Goal: Transaction & Acquisition: Purchase product/service

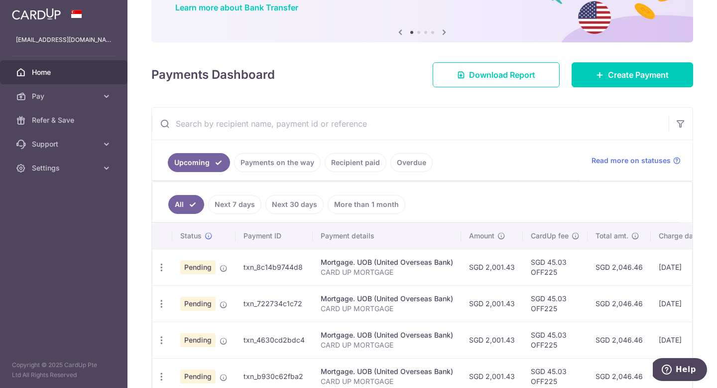
scroll to position [99, 0]
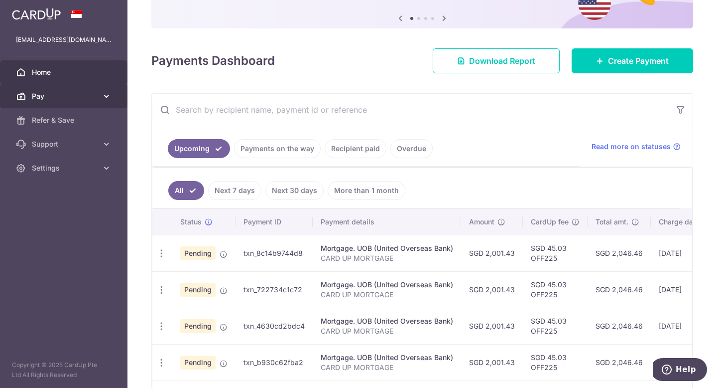
click at [109, 93] on icon at bounding box center [107, 96] width 10 height 10
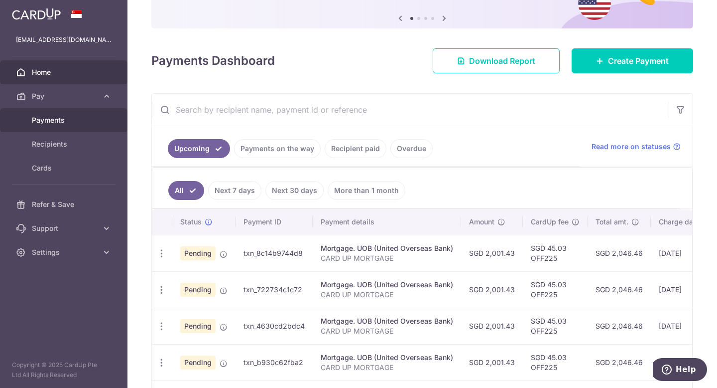
click at [62, 118] on span "Payments" at bounding box center [65, 120] width 66 height 10
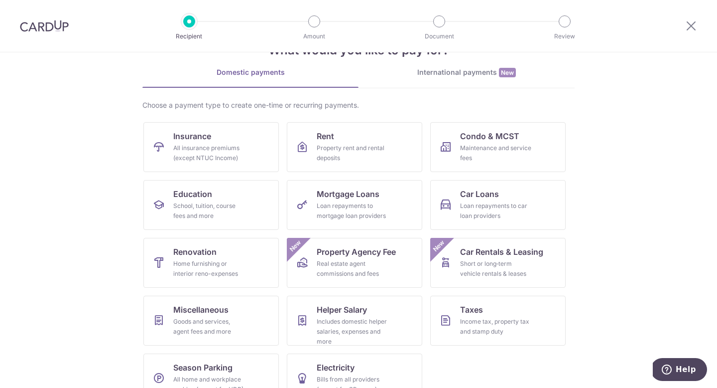
scroll to position [58, 0]
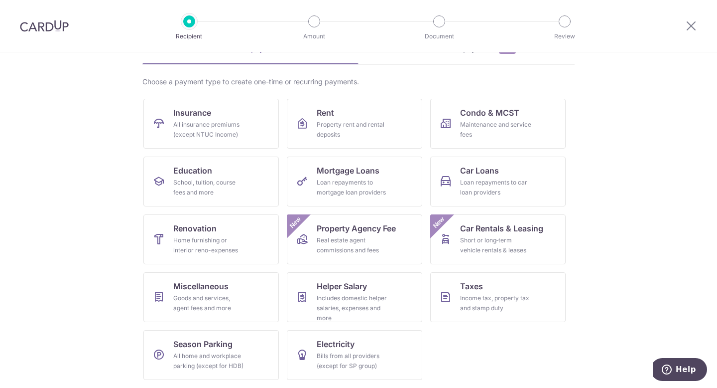
click at [580, 135] on section "What would you like to pay for? Domestic payments International payments New Ch…" at bounding box center [358, 219] width 717 height 335
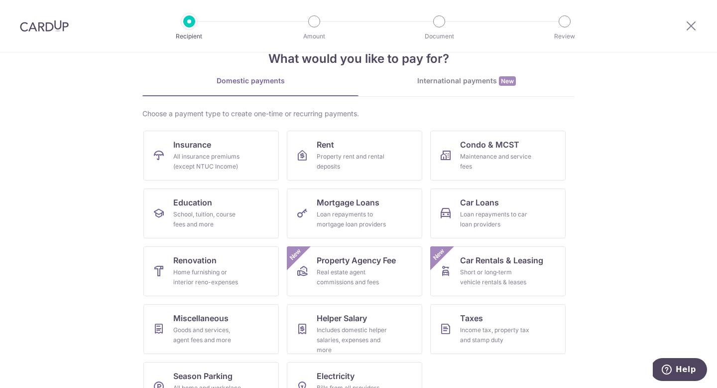
scroll to position [0, 0]
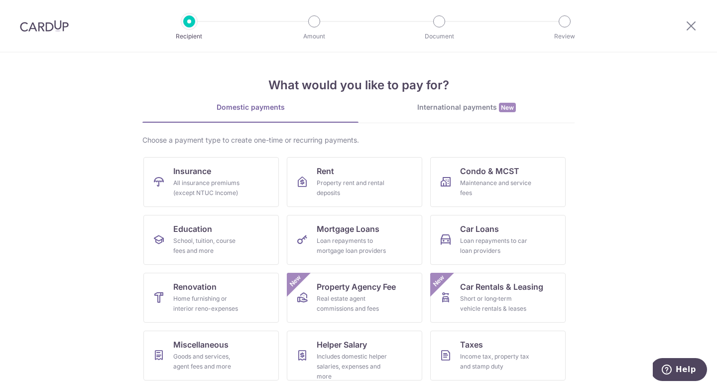
click at [470, 115] on link "International payments New" at bounding box center [467, 112] width 216 height 20
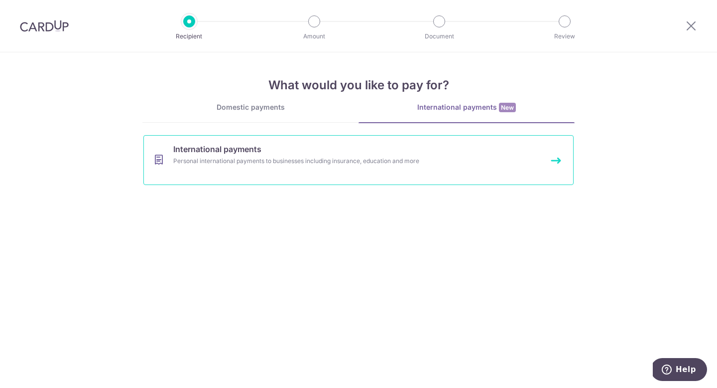
click at [403, 162] on div "Personal international payments to businesses including insurance, education an…" at bounding box center [345, 161] width 344 height 10
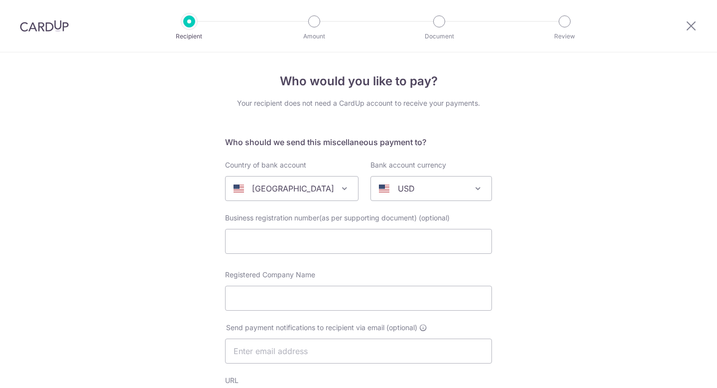
select select
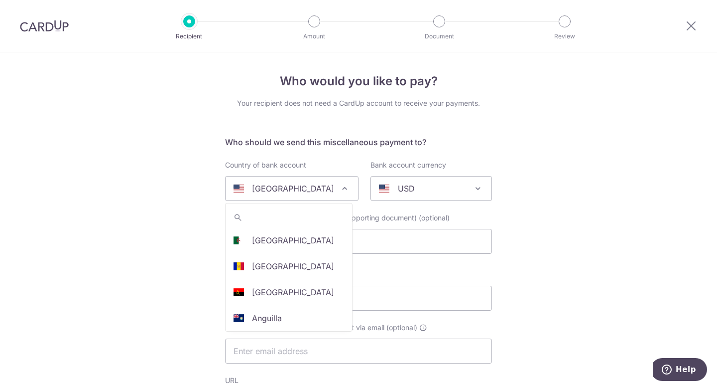
click at [339, 192] on span at bounding box center [345, 188] width 12 height 12
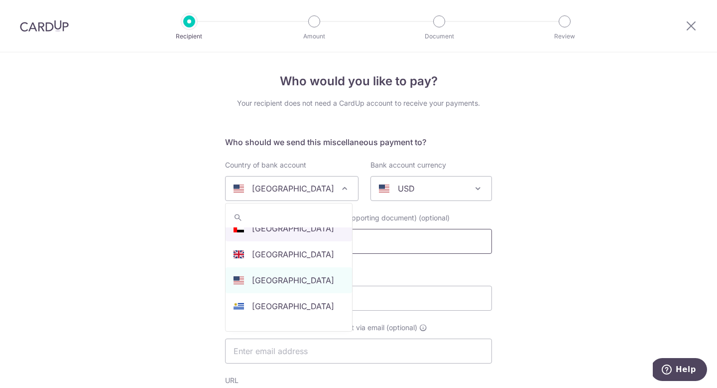
click at [312, 248] on input "text" at bounding box center [358, 241] width 267 height 25
click at [272, 241] on input "text" at bounding box center [358, 241] width 267 height 25
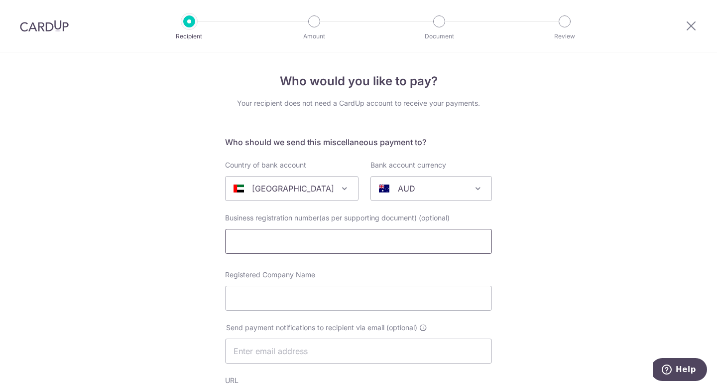
select select "2"
select select "United Arab Emirates"
select select
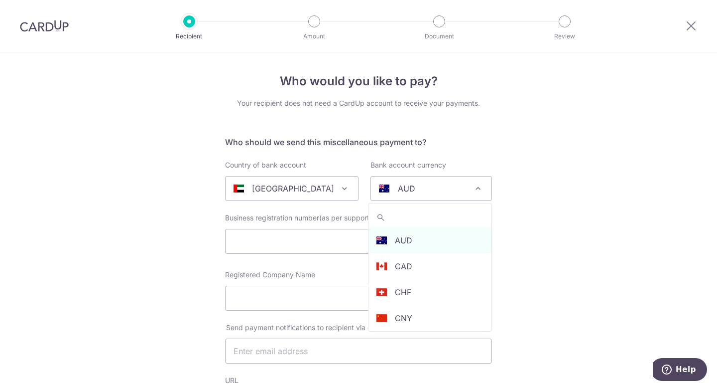
click at [426, 189] on div "AUD" at bounding box center [423, 188] width 89 height 12
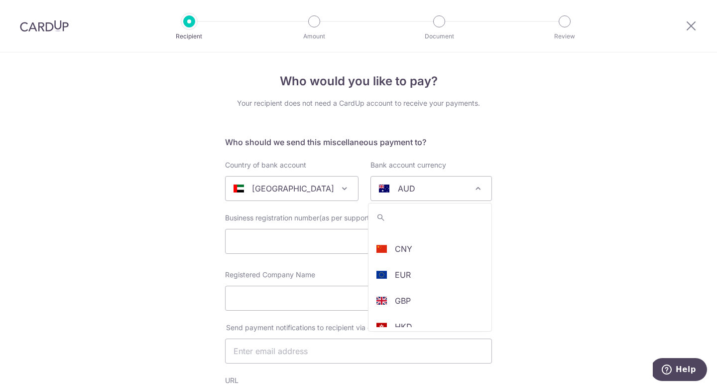
scroll to position [0, 0]
type input "a"
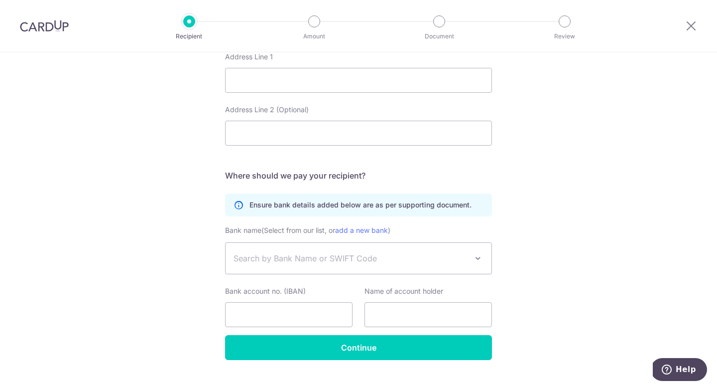
scroll to position [484, 0]
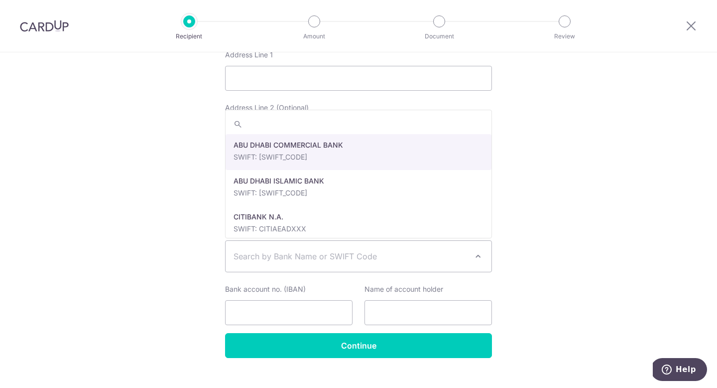
click at [456, 259] on span "Search by Bank Name or SWIFT Code" at bounding box center [351, 256] width 234 height 12
click at [417, 159] on form "Who should we send this miscellaneous payment to? Country of bank account Alger…" at bounding box center [358, 4] width 267 height 705
select select "447"
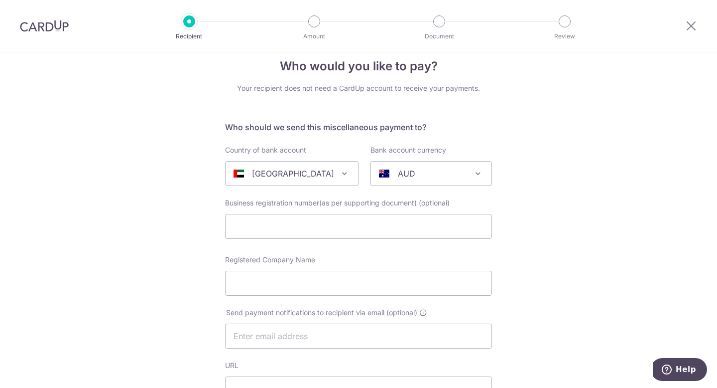
scroll to position [18, 0]
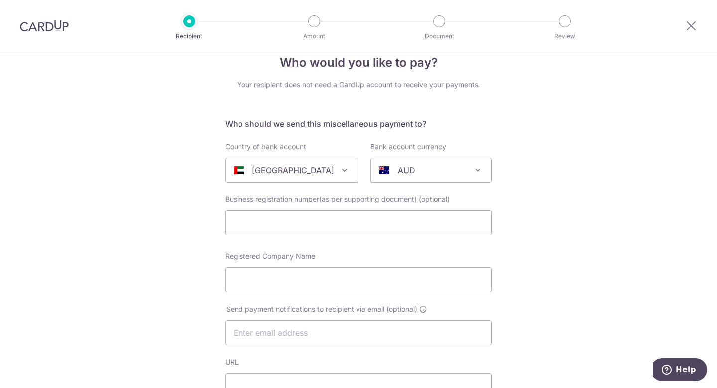
click at [455, 166] on div "AUD" at bounding box center [423, 170] width 89 height 12
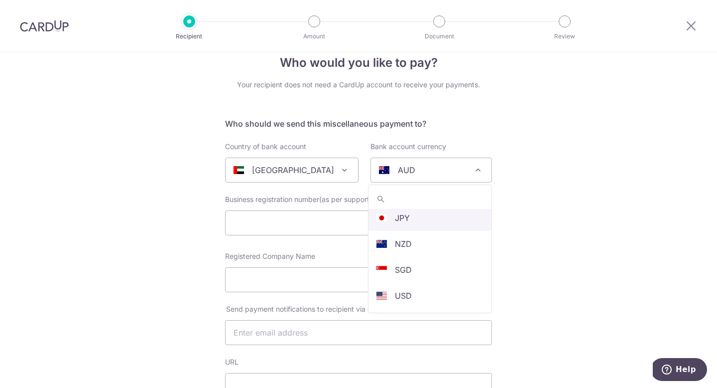
scroll to position [0, 0]
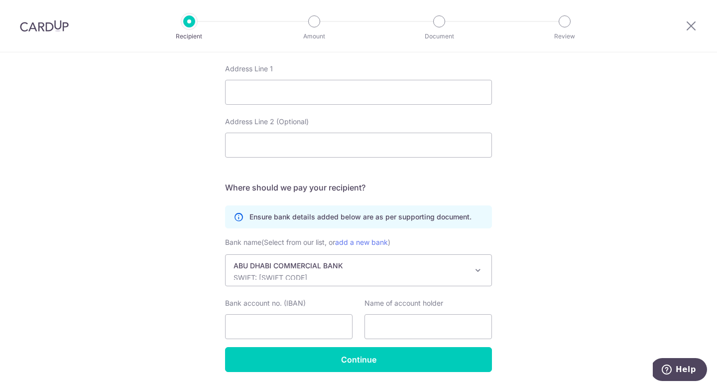
scroll to position [472, 0]
